Goal: Check status: Check status

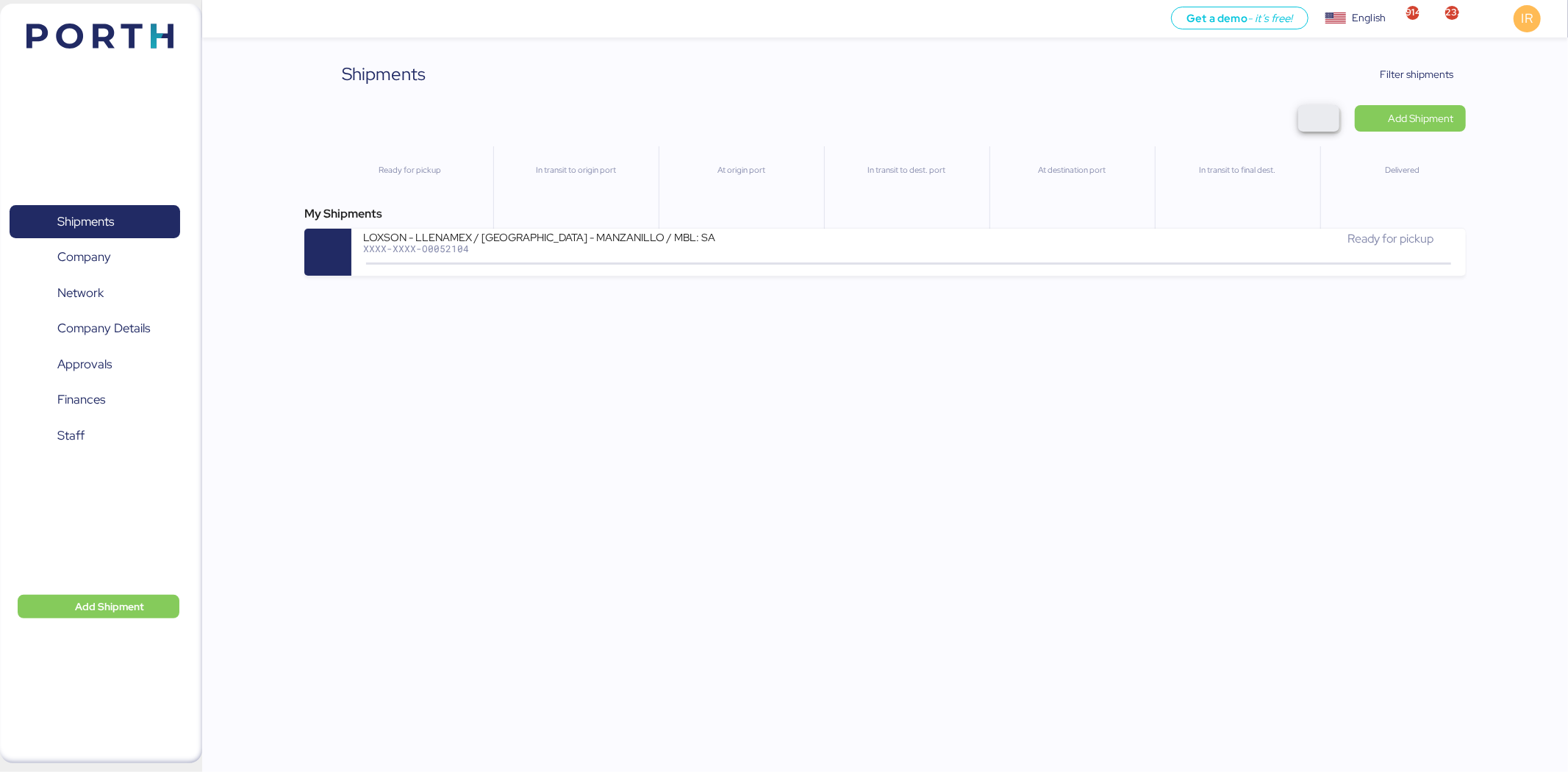
click at [1312, 111] on span "button" at bounding box center [1319, 118] width 17 height 21
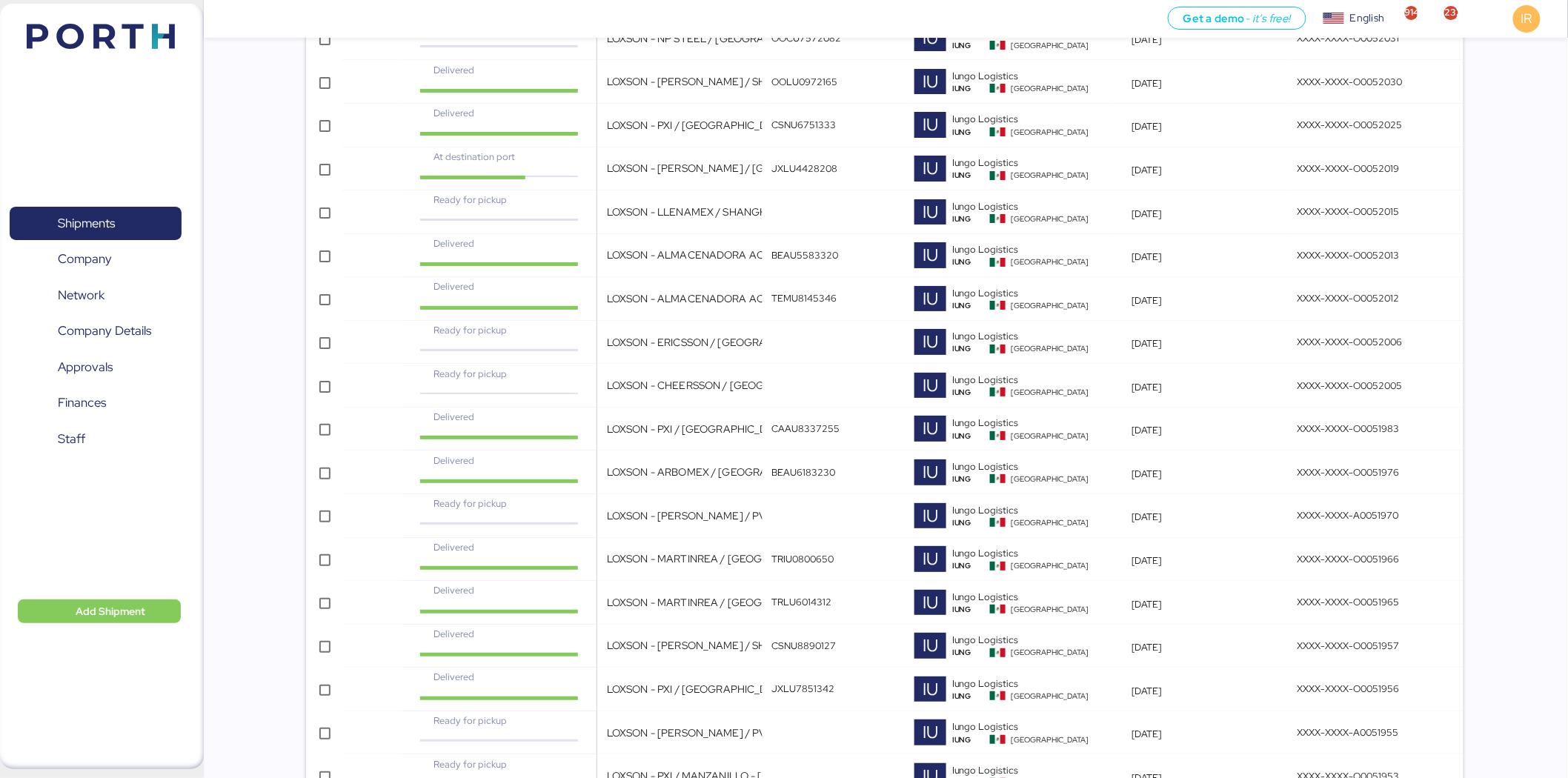
scroll to position [2973, 0]
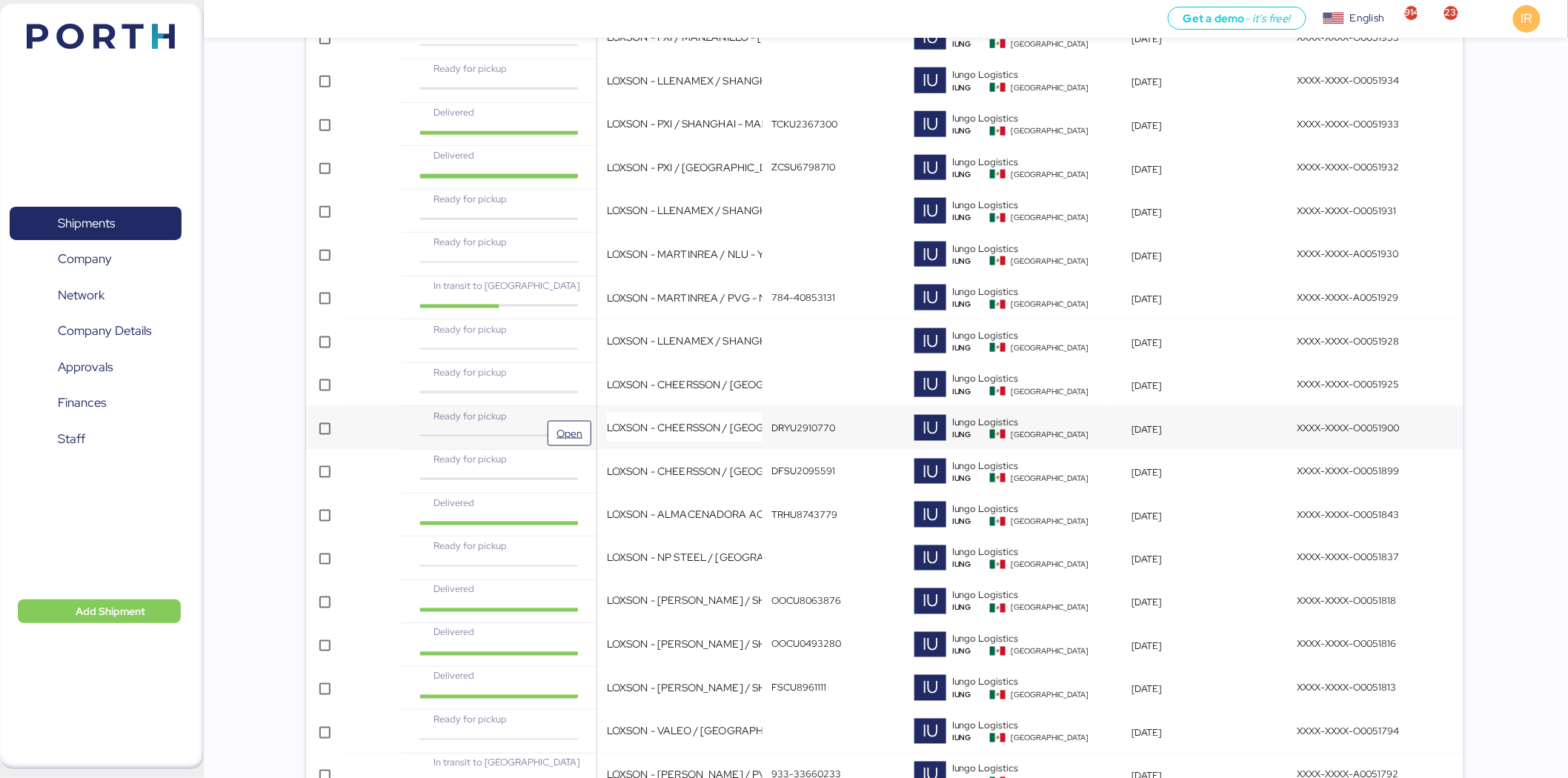
drag, startPoint x: 553, startPoint y: 425, endPoint x: 539, endPoint y: 423, distance: 14.1
click at [539, 423] on div "Ready for pickup" at bounding box center [498, 416] width 161 height 14
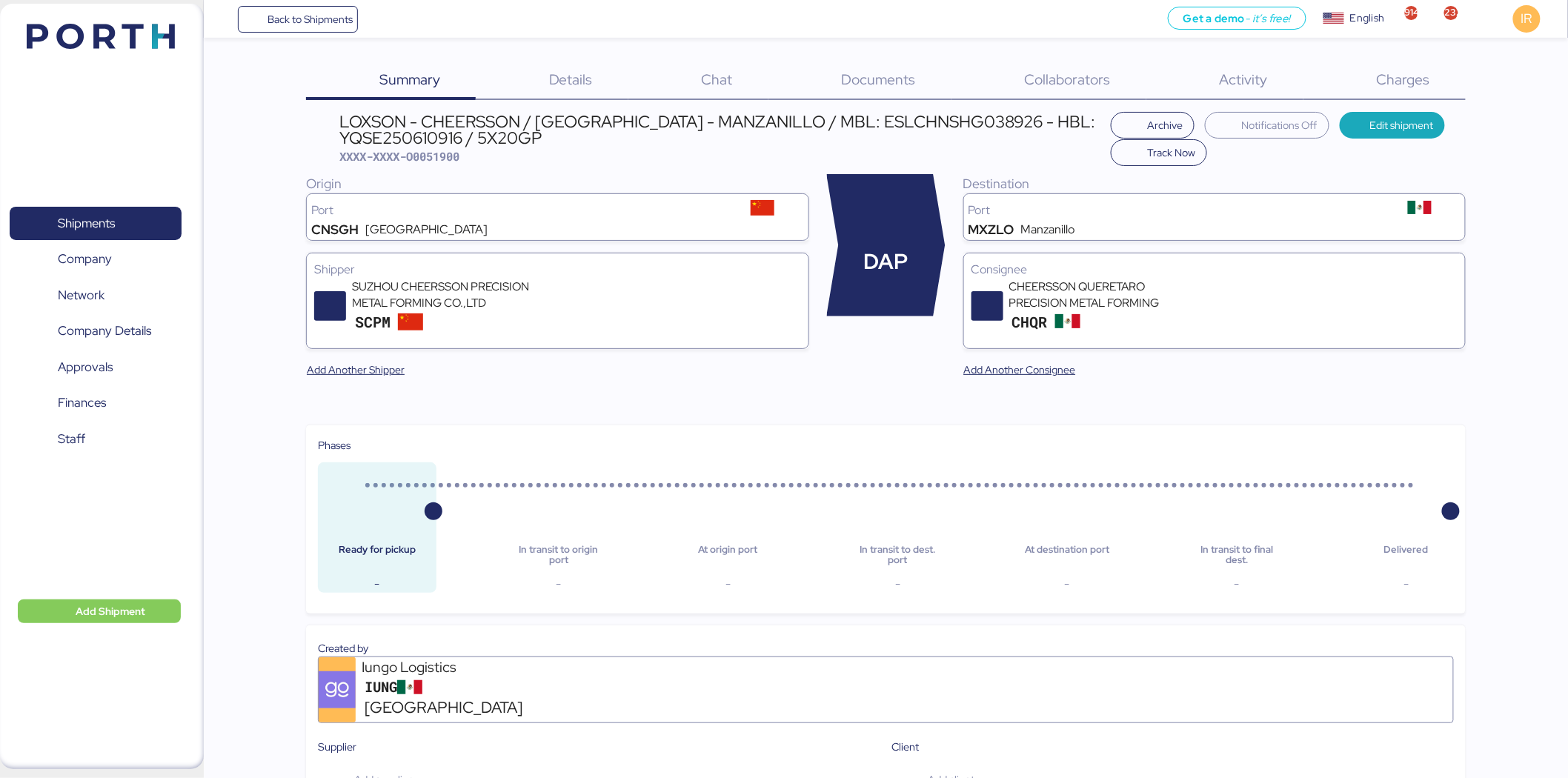
click at [1402, 84] on span "Charges" at bounding box center [1402, 79] width 53 height 19
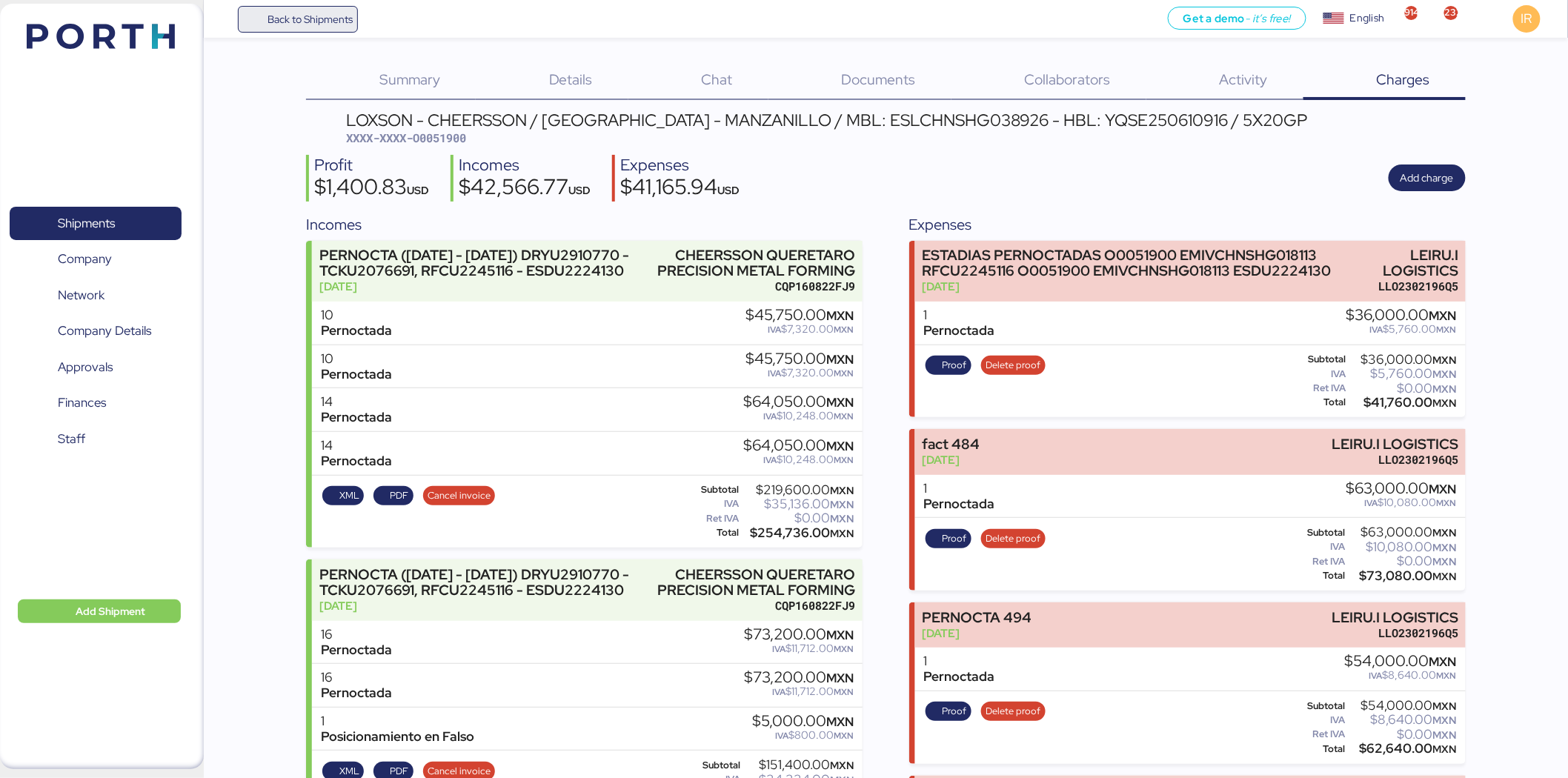
click at [286, 25] on span "Back to Shipments" at bounding box center [310, 19] width 85 height 17
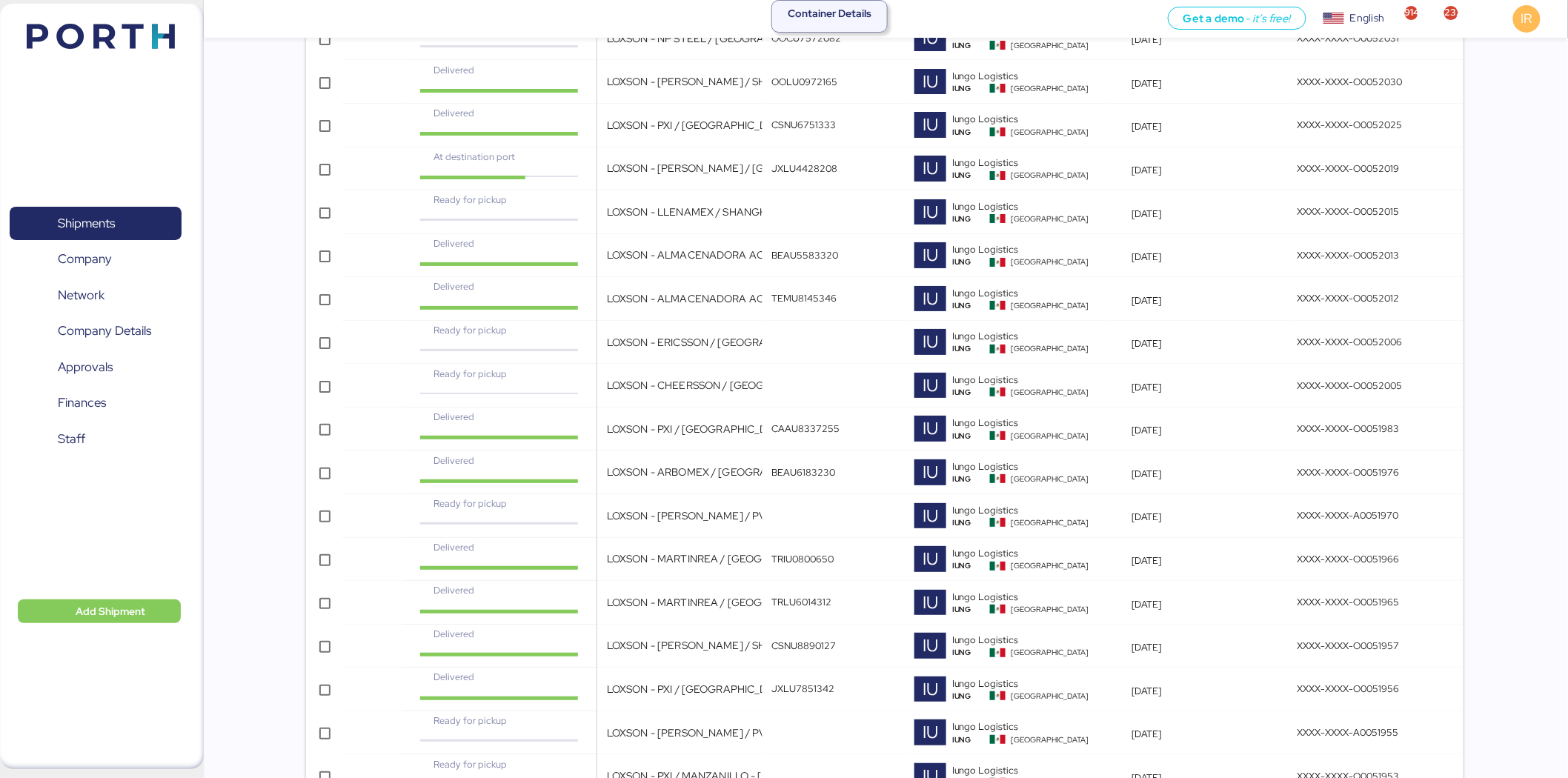
scroll to position [2973, 0]
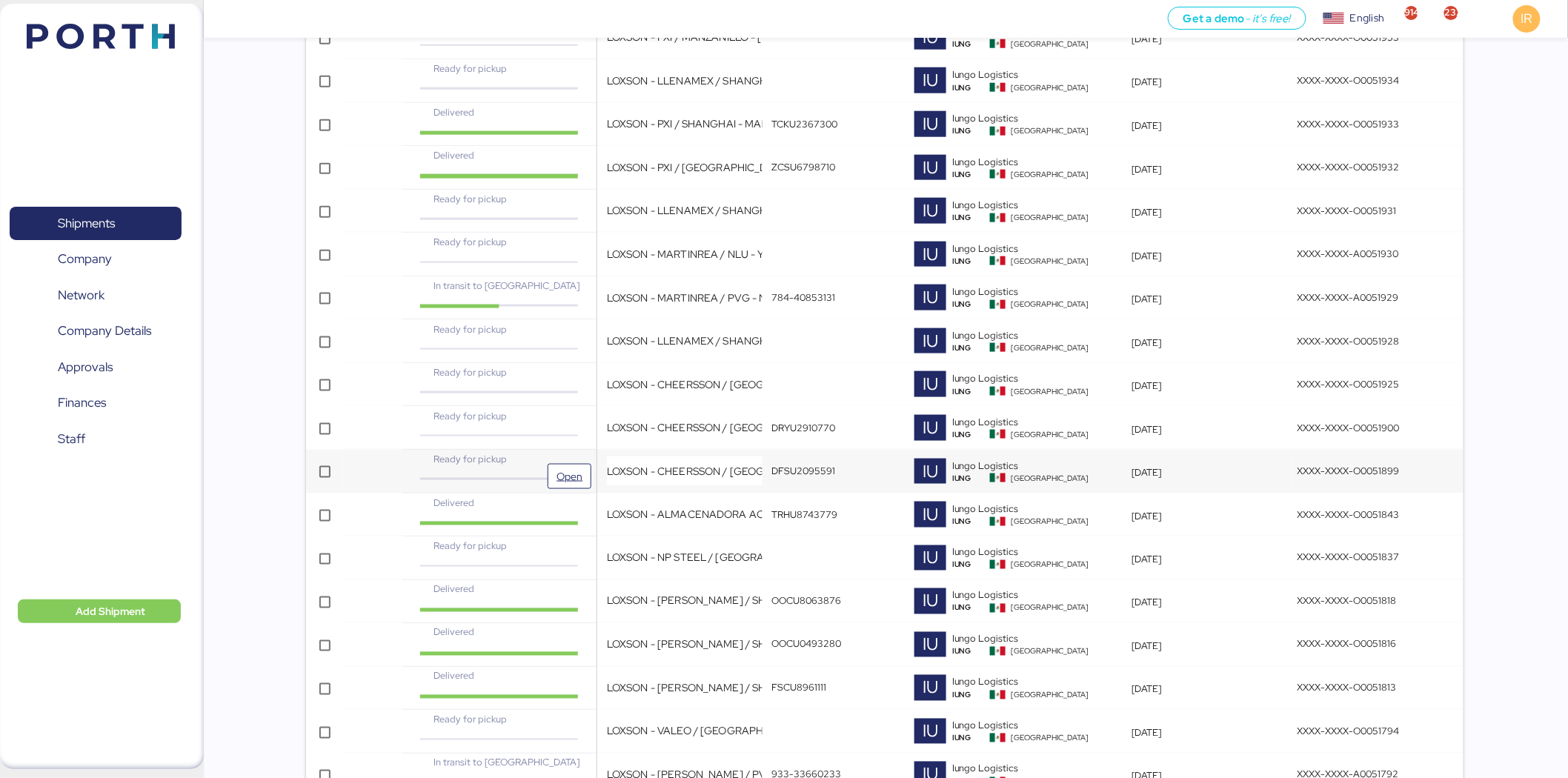
click at [591, 463] on div "Ready for pickup" at bounding box center [498, 465] width 186 height 26
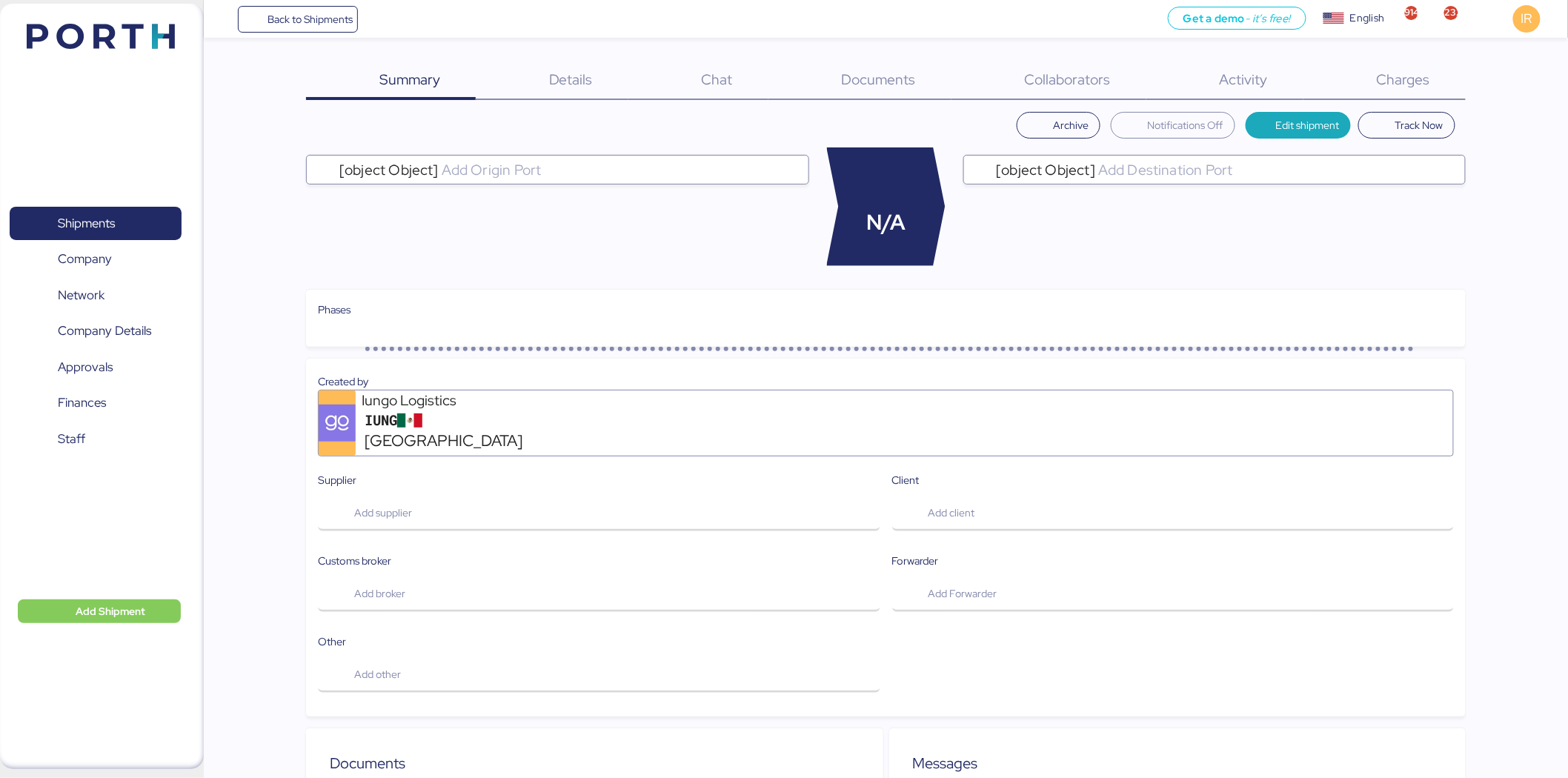
click at [1426, 83] on span "Charges" at bounding box center [1402, 79] width 53 height 19
